Goal: Contribute content: Add original content to the website for others to see

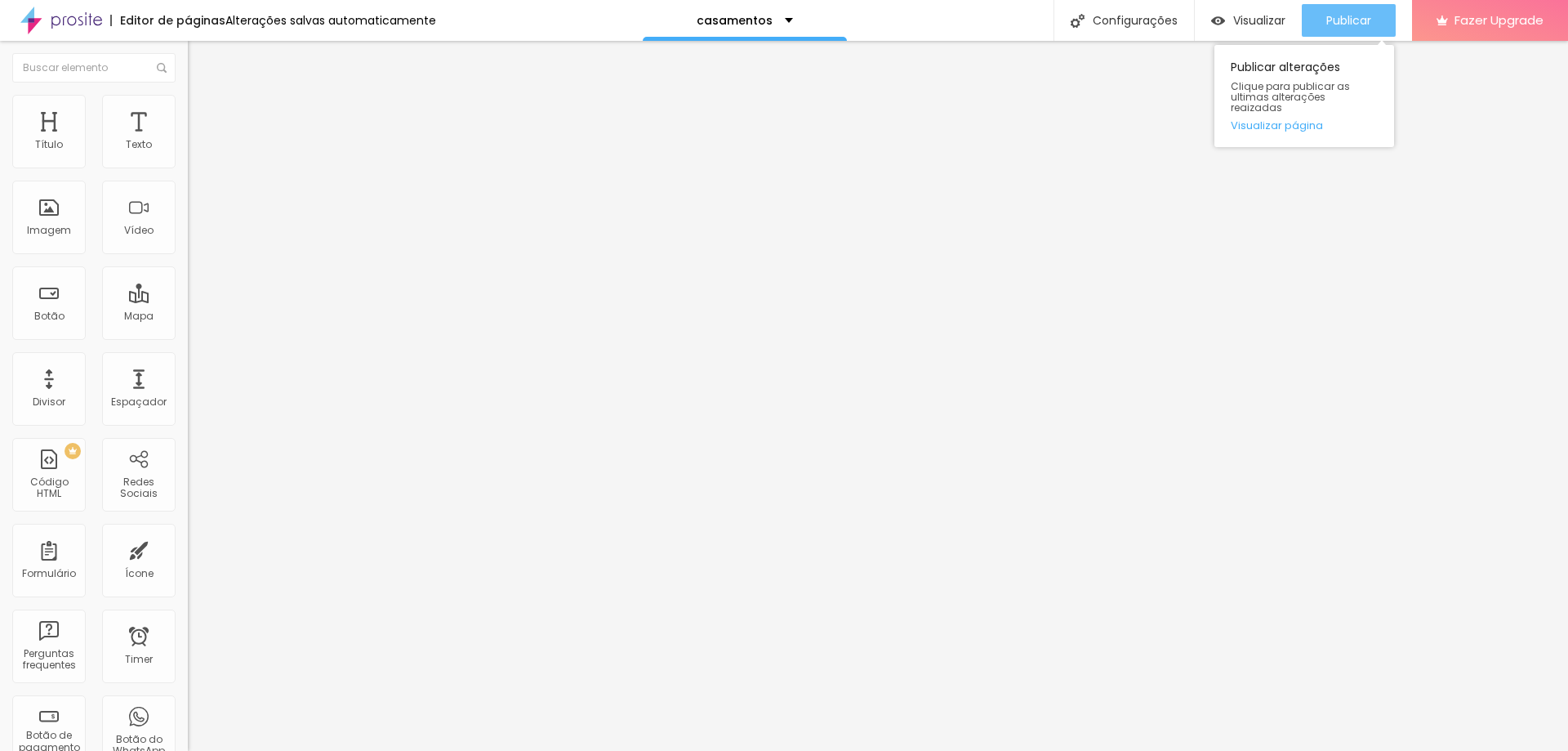
click at [1306, 21] on button "Publicar" at bounding box center [1349, 20] width 94 height 32
click at [187, 140] on span "Trocar imagem" at bounding box center [232, 134] width 89 height 14
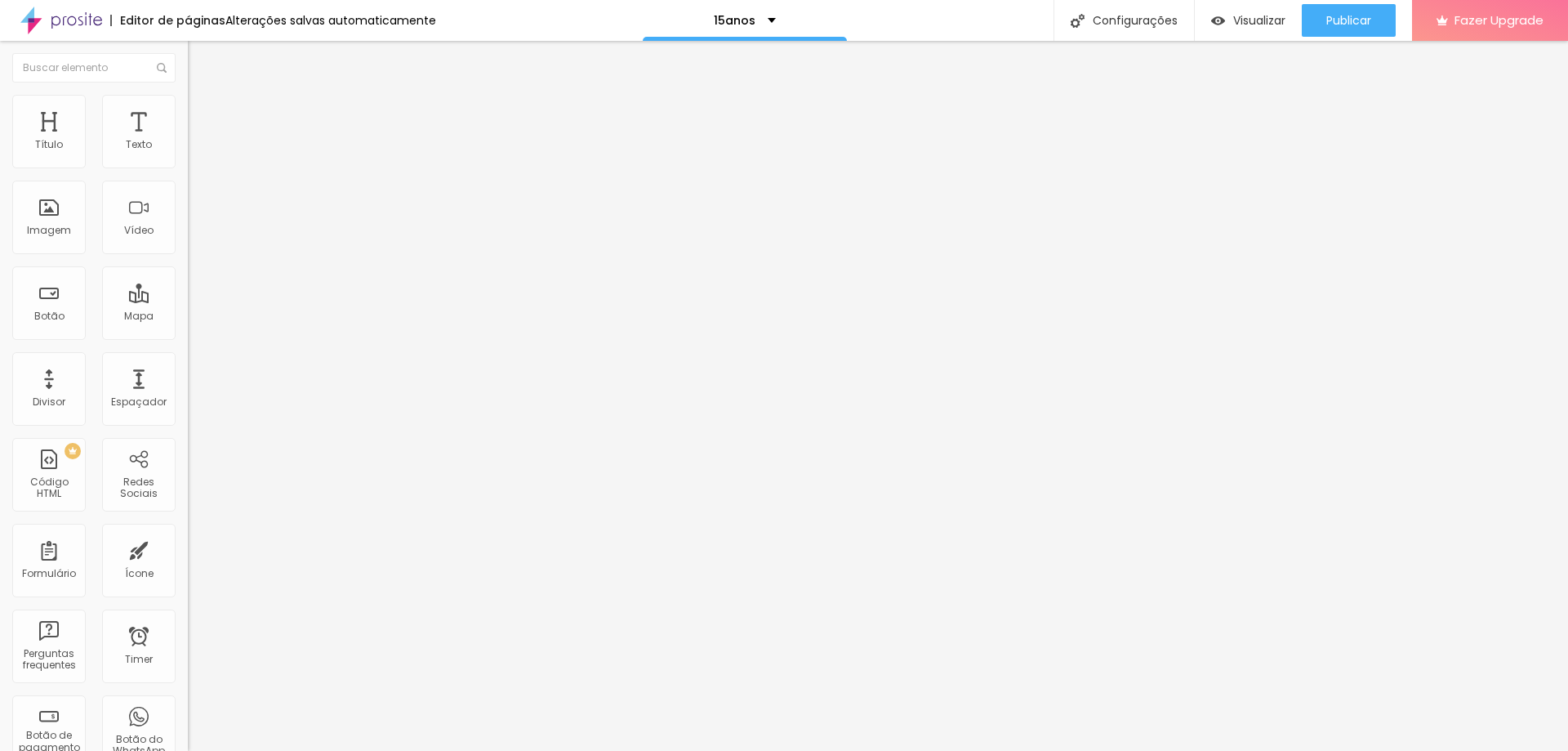
click at [187, 256] on span "1:1 Quadrado" at bounding box center [220, 248] width 65 height 14
click at [187, 300] on span "Original" at bounding box center [207, 294] width 39 height 14
click at [187, 140] on span "Trocar imagem" at bounding box center [232, 134] width 89 height 14
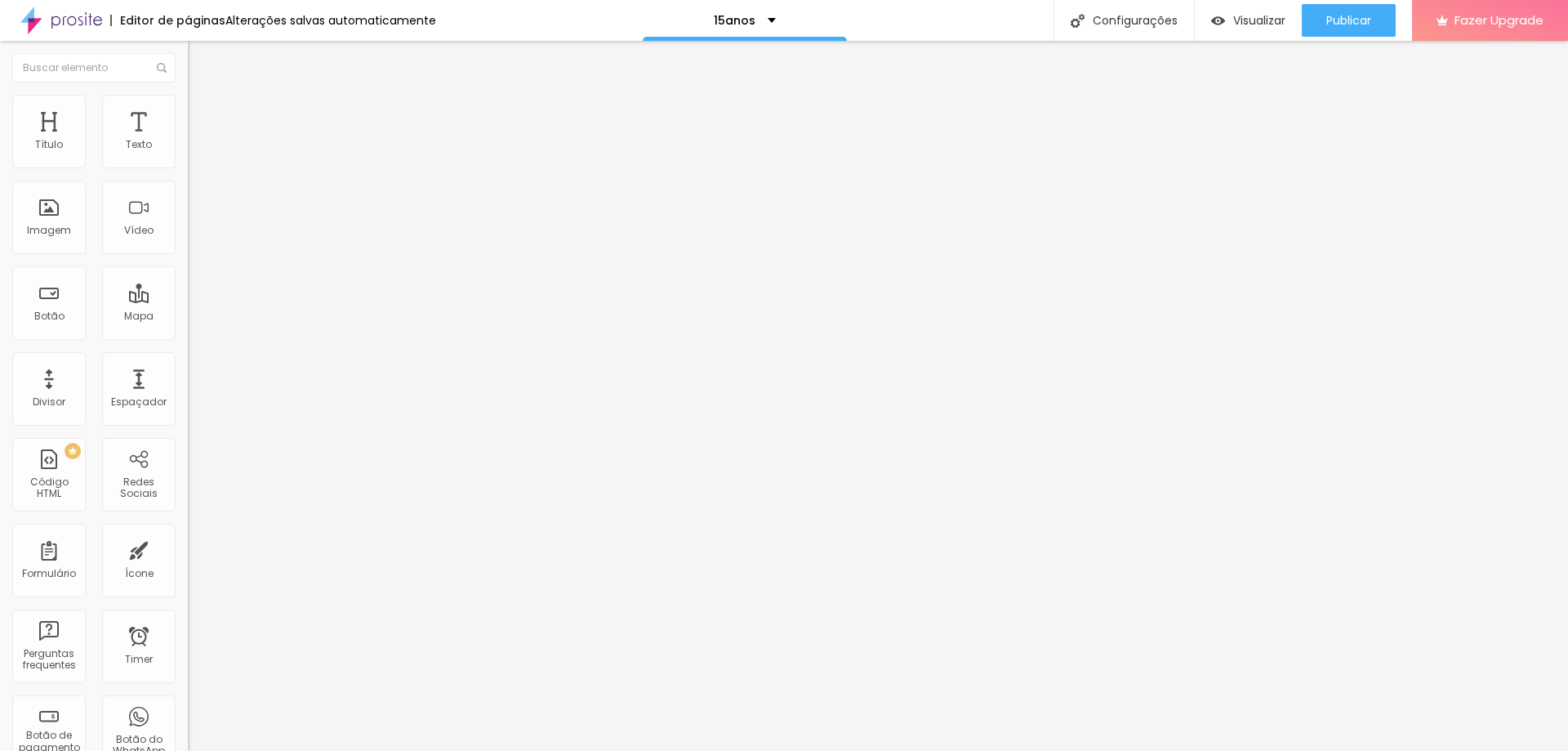
click at [187, 256] on span "1:1 Quadrado" at bounding box center [220, 248] width 65 height 14
click at [187, 300] on span "Original" at bounding box center [207, 294] width 39 height 14
click at [187, 140] on span "Trocar imagem" at bounding box center [232, 134] width 89 height 14
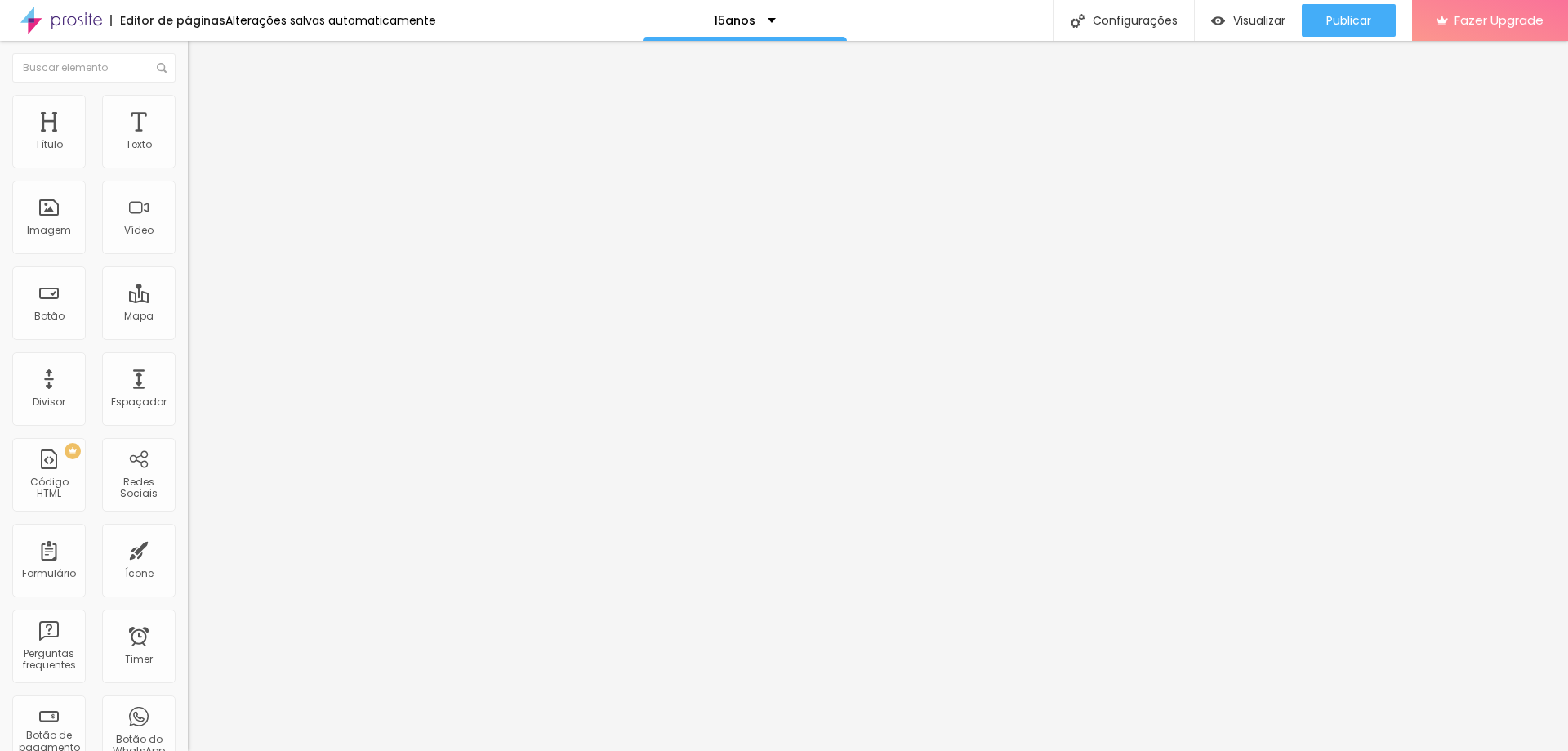
click at [187, 299] on div "Proporção 1:1 Quadrado Cinema 16:9 Padrão 4:3 Quadrado 1:1 Original" at bounding box center [281, 267] width 187 height 65
click at [187, 256] on span "1:1 Quadrado" at bounding box center [220, 248] width 65 height 14
click at [187, 300] on span "Original" at bounding box center [207, 294] width 39 height 14
click at [187, 140] on span "Trocar imagem" at bounding box center [232, 134] width 89 height 14
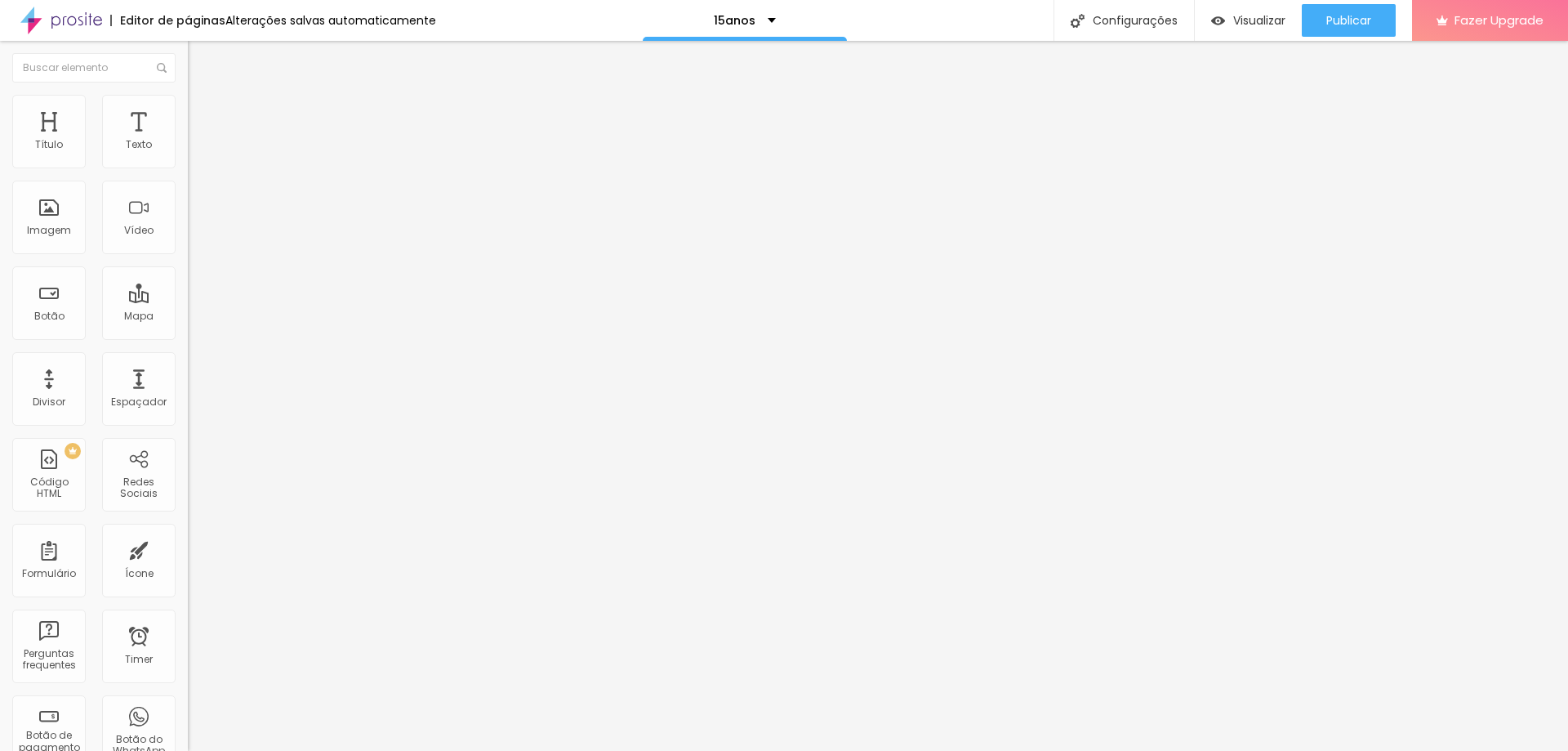
click at [187, 256] on span "1:1 Quadrado" at bounding box center [220, 248] width 65 height 14
click at [187, 300] on span "Original" at bounding box center [207, 294] width 39 height 14
click at [187, 256] on span "1:1 Quadrado" at bounding box center [220, 248] width 65 height 14
click at [187, 140] on span "Trocar imagem" at bounding box center [232, 134] width 89 height 14
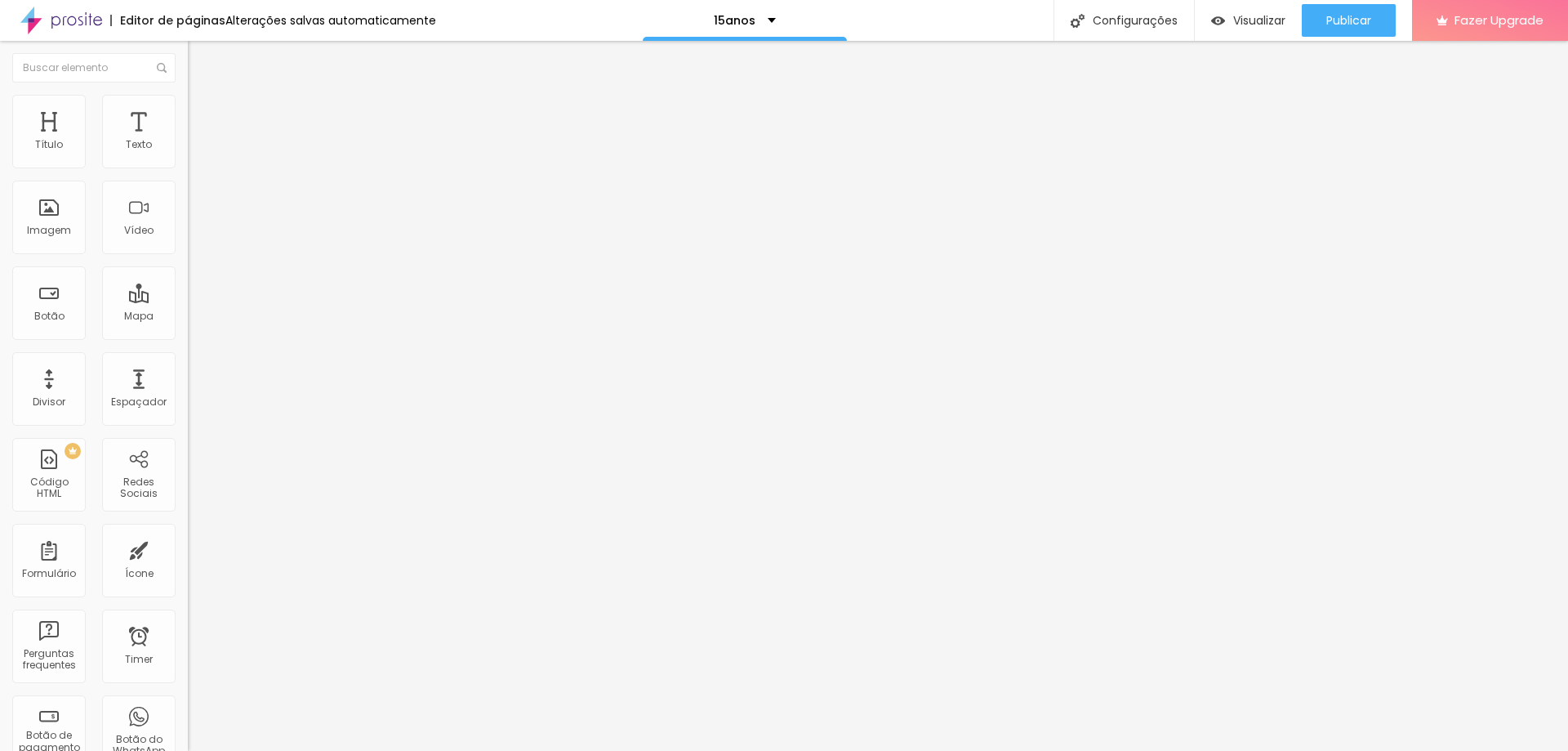
click at [187, 300] on span "Original" at bounding box center [207, 294] width 39 height 14
click at [187, 219] on div "< html > < head > < style > table , th , td { border : 1 px solid black ; borde…" at bounding box center [422, 199] width 470 height 114
click at [187, 142] on div "< html > < head > < style > table , th , td { border : 1 px solid black ; borde…" at bounding box center [275, 142] width 176 height 0
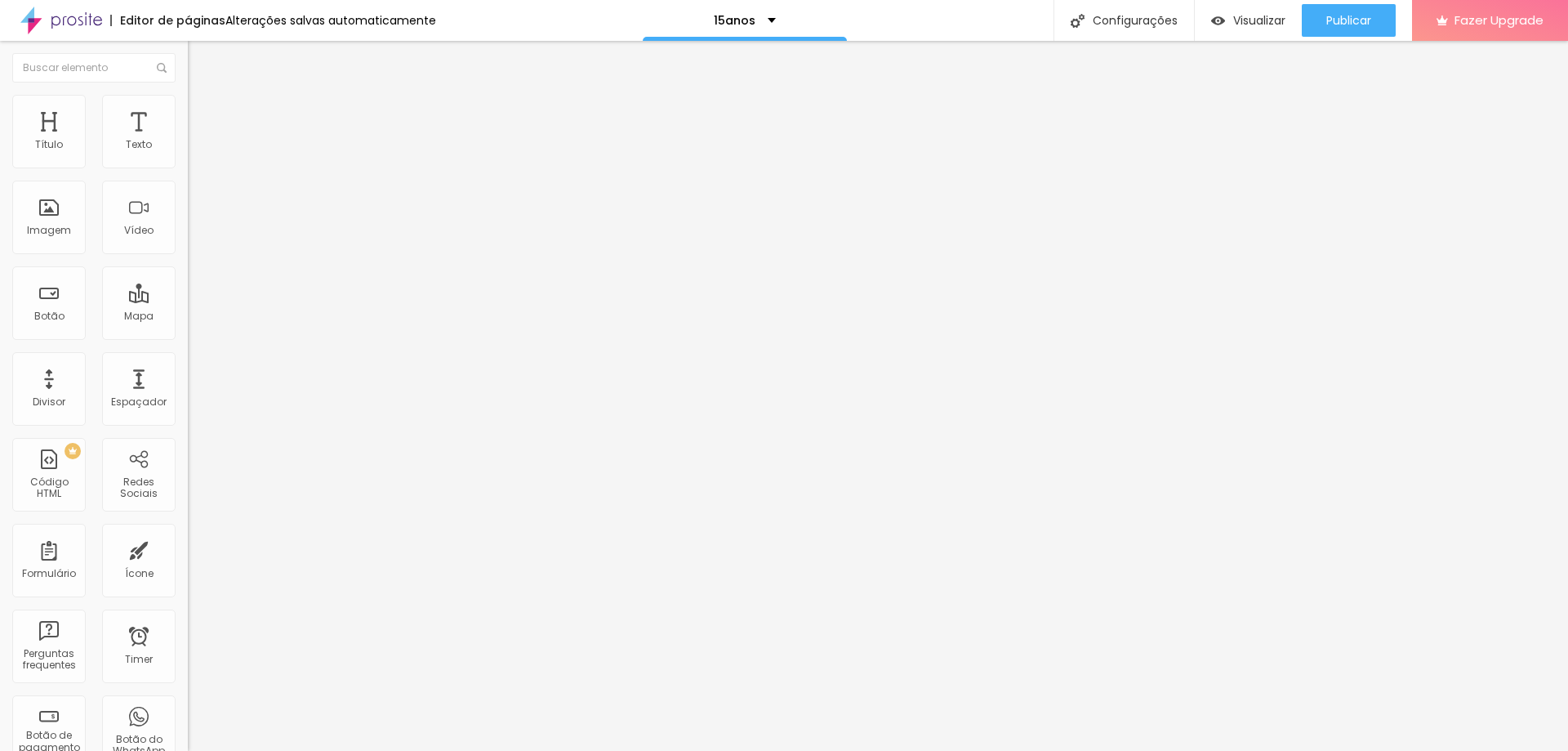
scroll to position [1100, 0]
click at [1343, 22] on span "Publicar" at bounding box center [1349, 20] width 45 height 13
click at [1347, 23] on span "Publicar" at bounding box center [1349, 20] width 45 height 13
click at [1345, 27] on span "Publicar" at bounding box center [1349, 20] width 45 height 13
